Goal: Task Accomplishment & Management: Complete application form

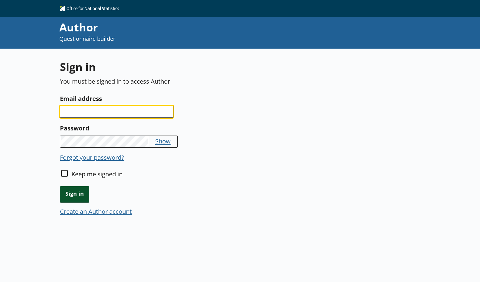
type input "paul.joel@ons.gov.uk"
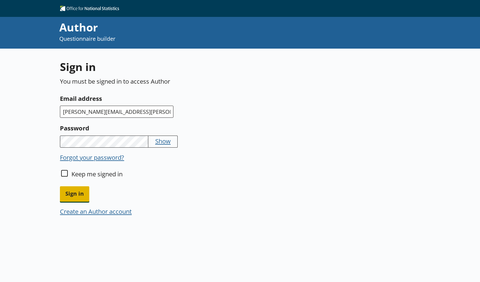
click at [67, 196] on span "Sign in" at bounding box center [74, 194] width 29 height 15
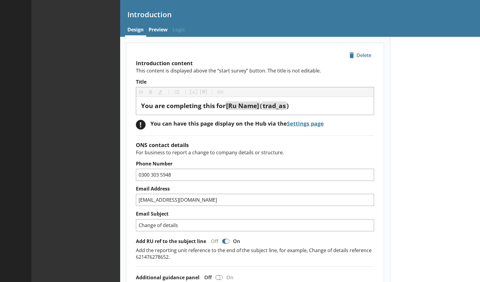
type textarea "x"
